Goal: Find specific page/section

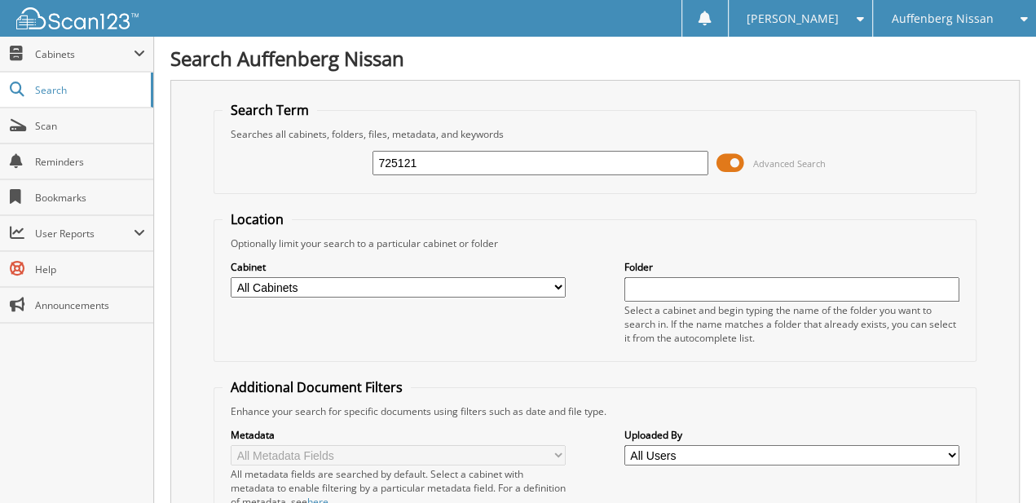
type input "725121"
click at [737, 163] on span at bounding box center [730, 163] width 28 height 24
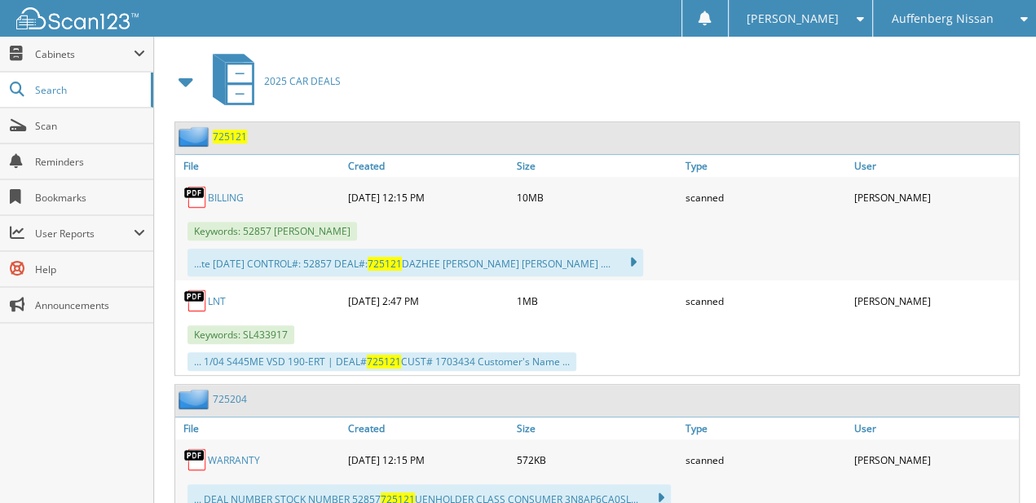
drag, startPoint x: 781, startPoint y: 119, endPoint x: 761, endPoint y: 266, distance: 148.8
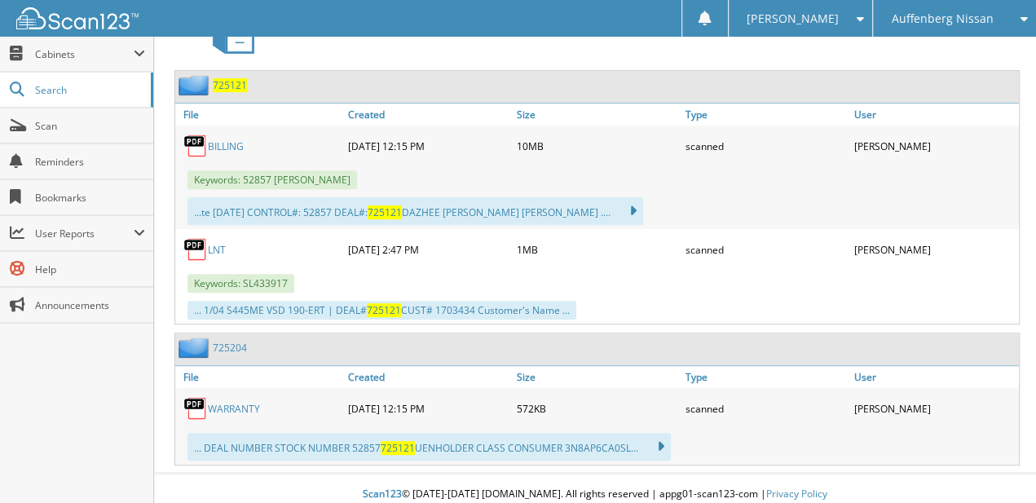
click at [227, 139] on link "BILLING" at bounding box center [226, 146] width 36 height 14
click at [210, 139] on link "BILLING" at bounding box center [226, 146] width 36 height 14
click at [60, 130] on span "Scan" at bounding box center [90, 126] width 110 height 14
